Goal: Information Seeking & Learning: Compare options

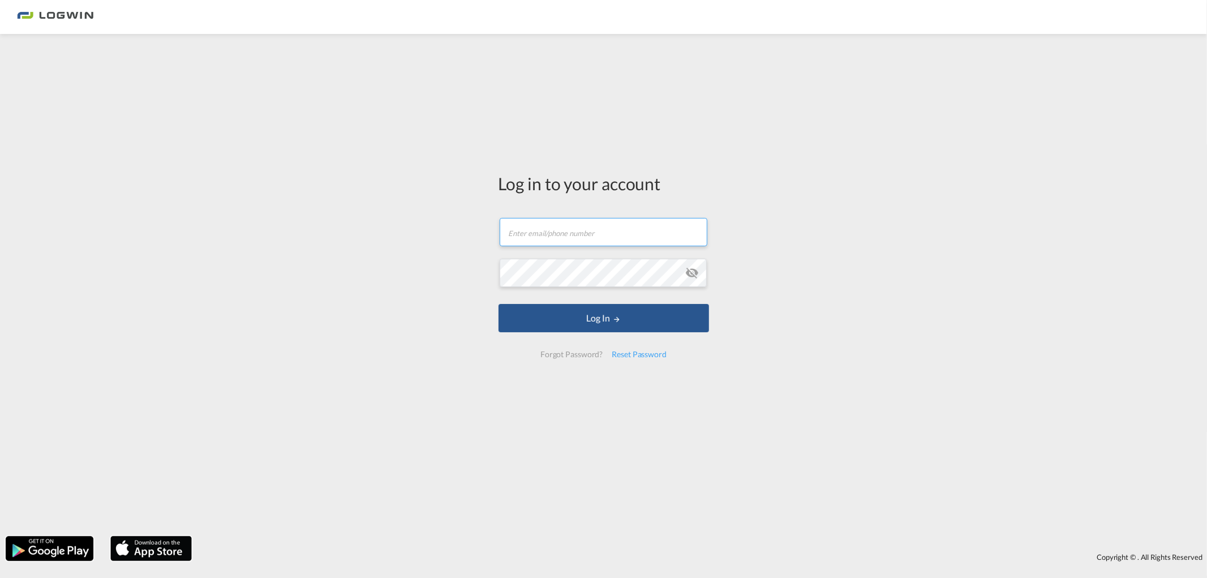
type input "[PERSON_NAME][EMAIL_ADDRESS][DOMAIN_NAME]"
click at [682, 335] on form "stefan.lahme@logwin-logistics.com Password field is required Log In Forgot Pass…" at bounding box center [603, 287] width 210 height 162
click at [669, 326] on button "Log In" at bounding box center [603, 318] width 210 height 28
